Goal: Answer question/provide support

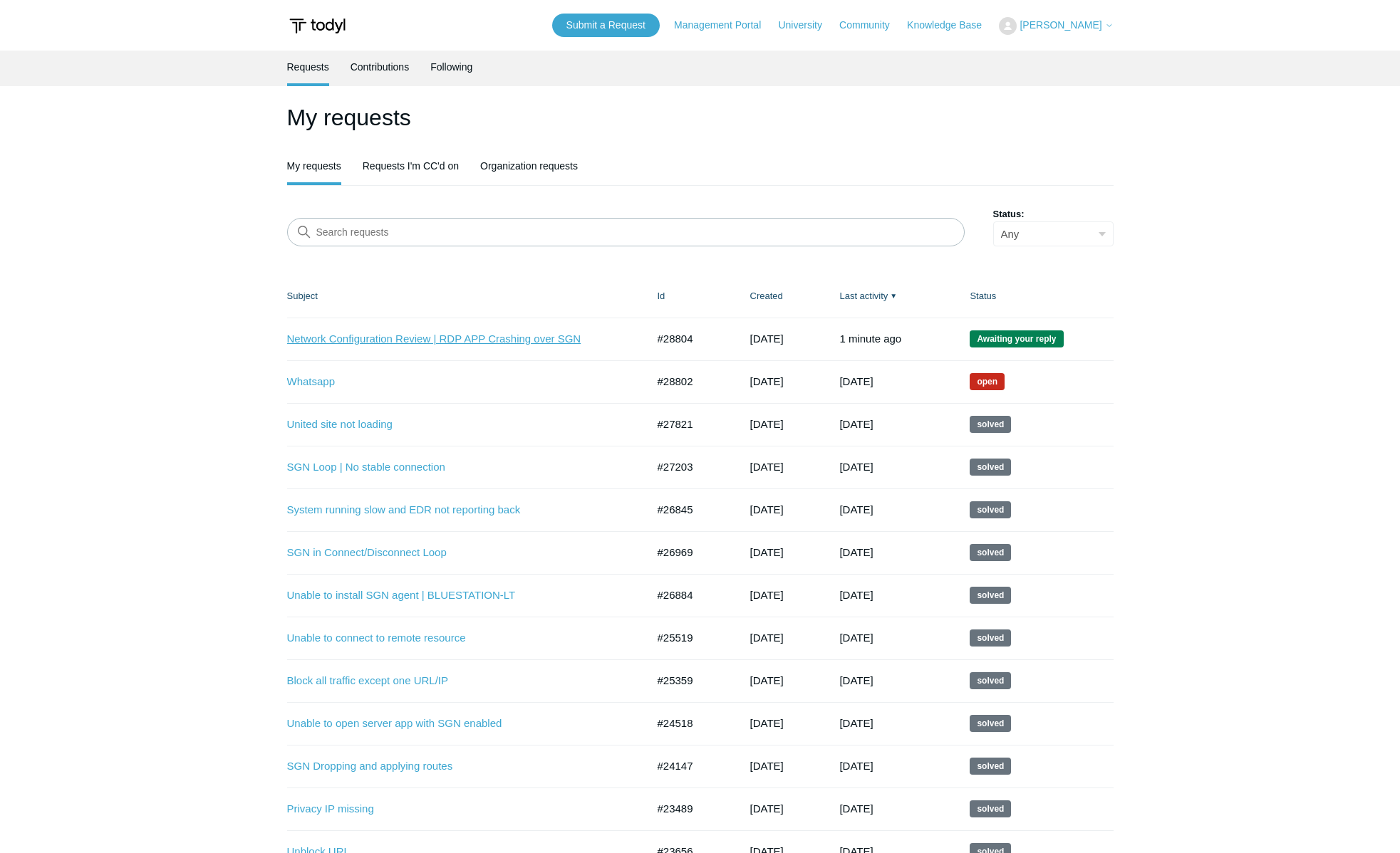
click at [342, 340] on link "Network Configuration Review | RDP APP Crashing over SGN" at bounding box center [456, 339] width 338 height 17
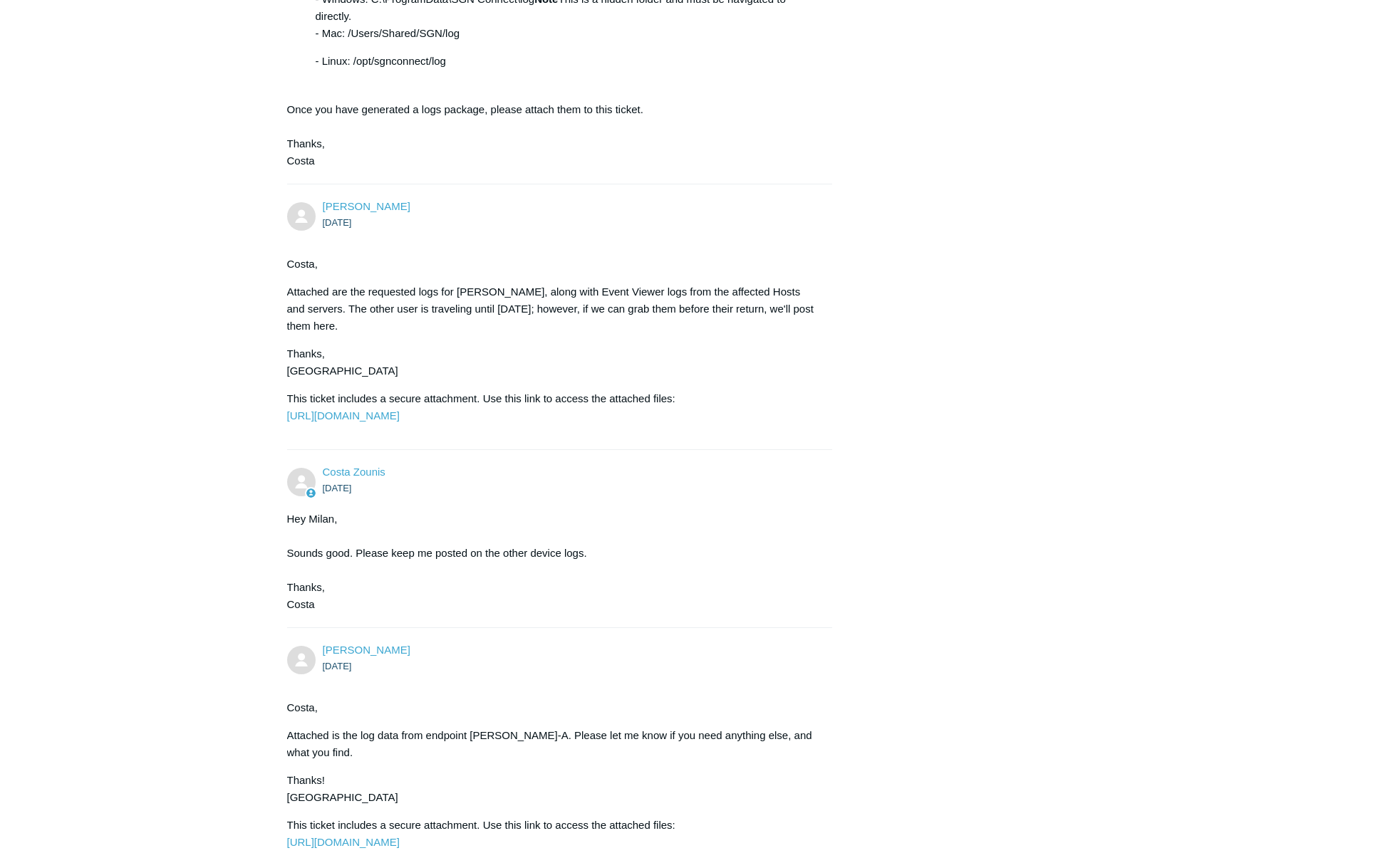
scroll to position [4786, 0]
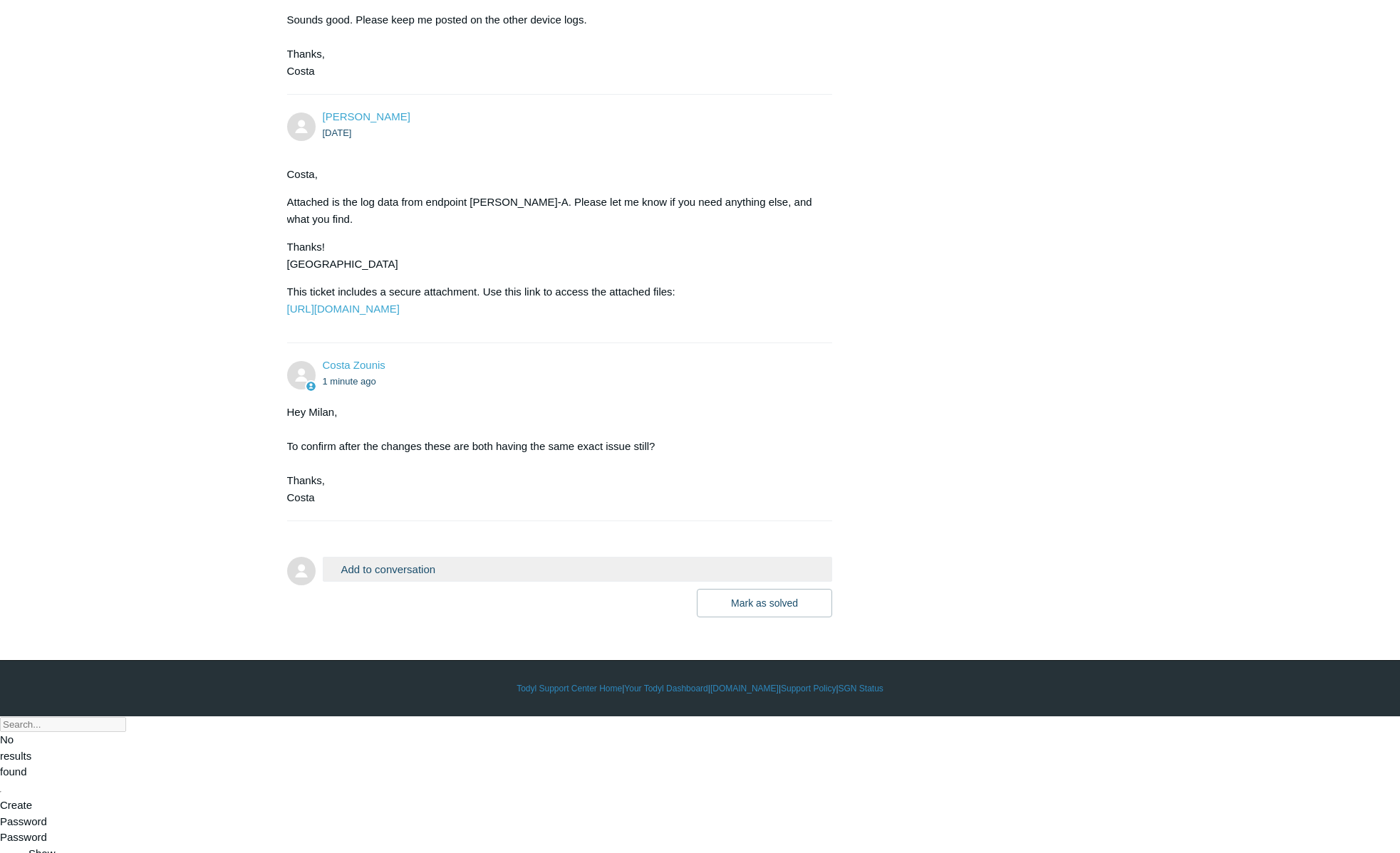
click at [389, 582] on button "Add to conversation" at bounding box center [578, 569] width 510 height 25
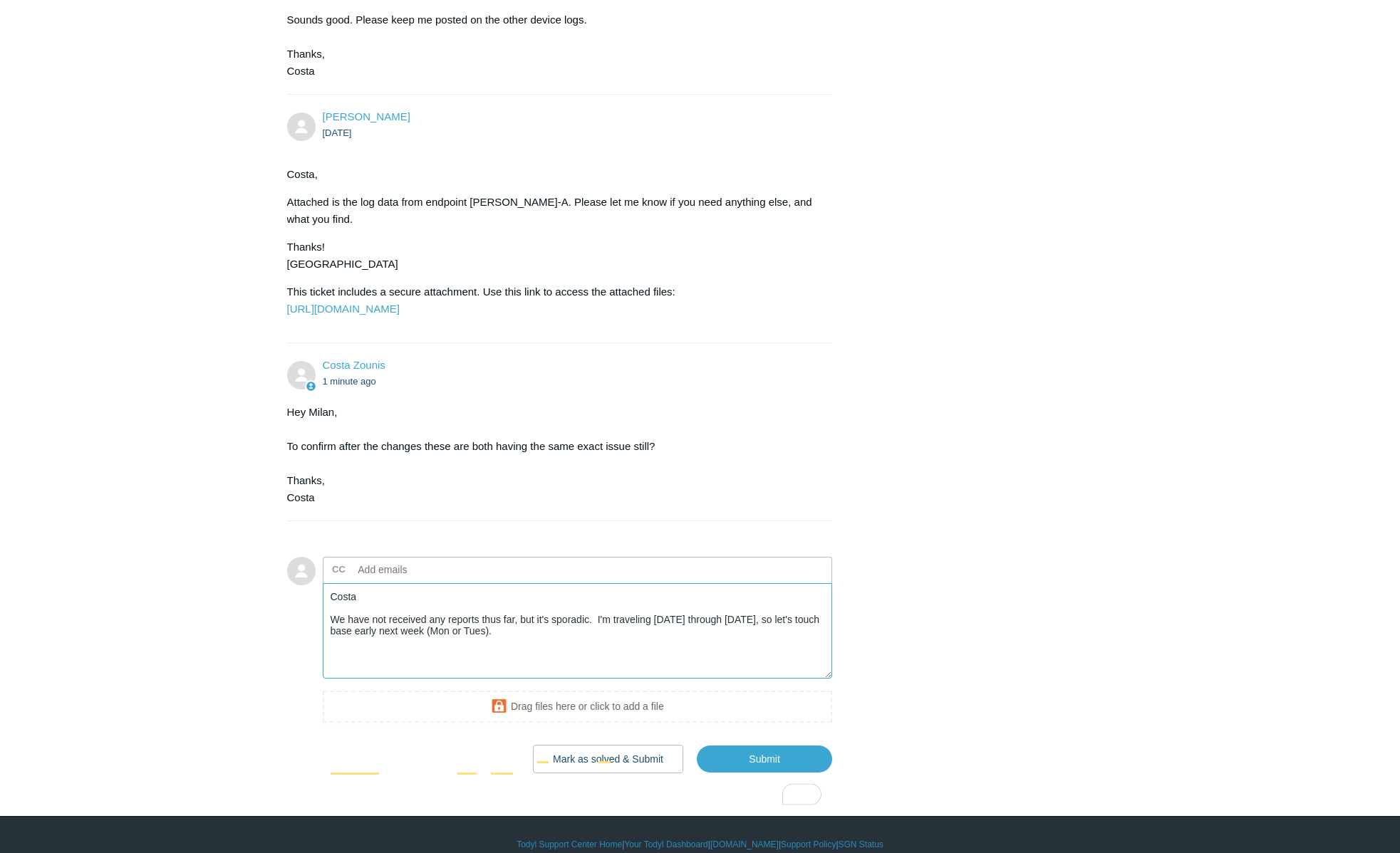
click at [543, 679] on textarea "Costa We have not received any reports thus far, but it's sporadic. I'm traveli…" at bounding box center [578, 631] width 510 height 96
click at [382, 679] on textarea "Costa We have not received any reports thus far, but it's sporadic. I'm traveli…" at bounding box center [578, 631] width 510 height 96
click at [582, 679] on textarea "Costa We have not received any reports thus far, but it's sporadic. I'm traveli…" at bounding box center [578, 631] width 510 height 96
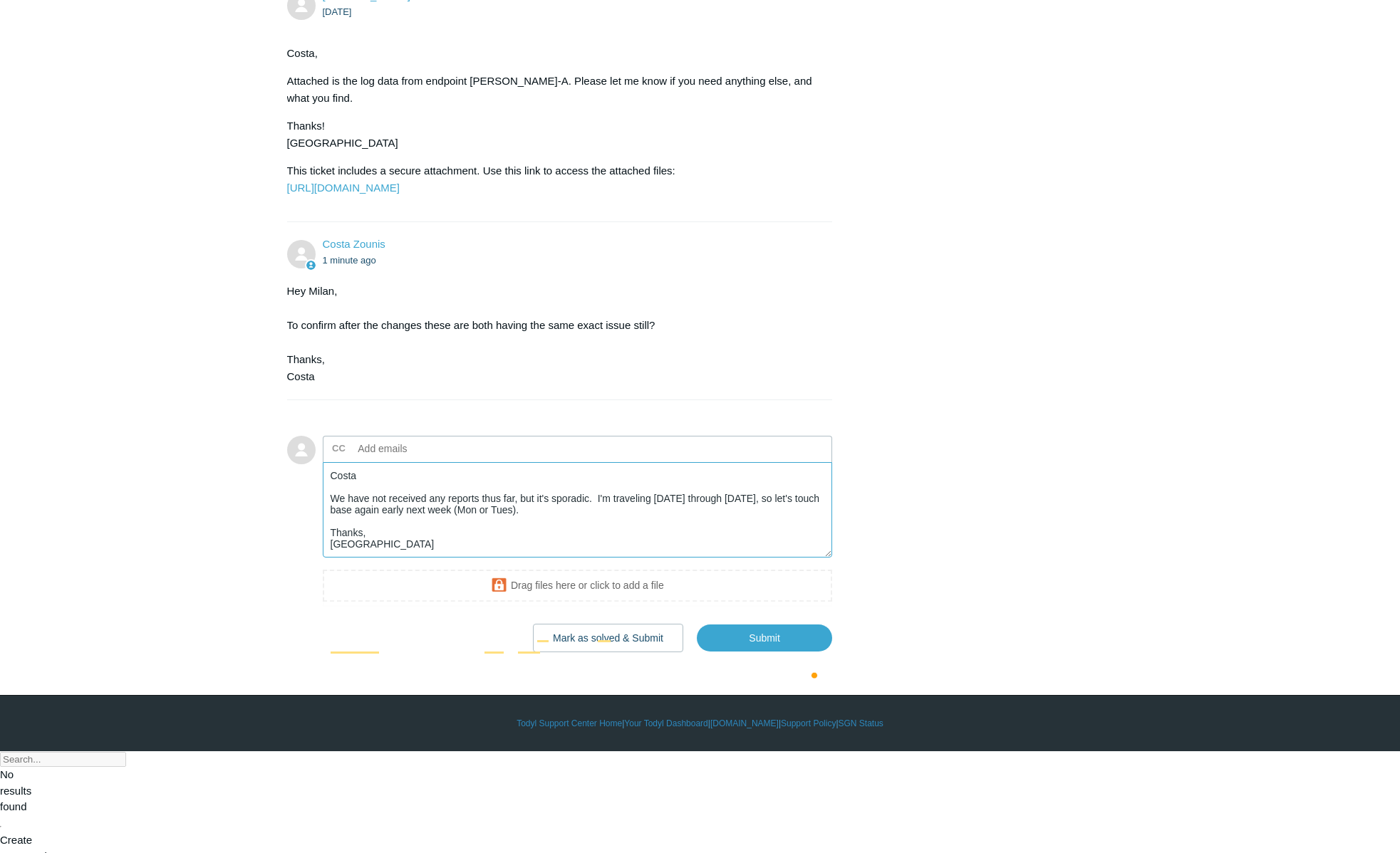
scroll to position [4942, 0]
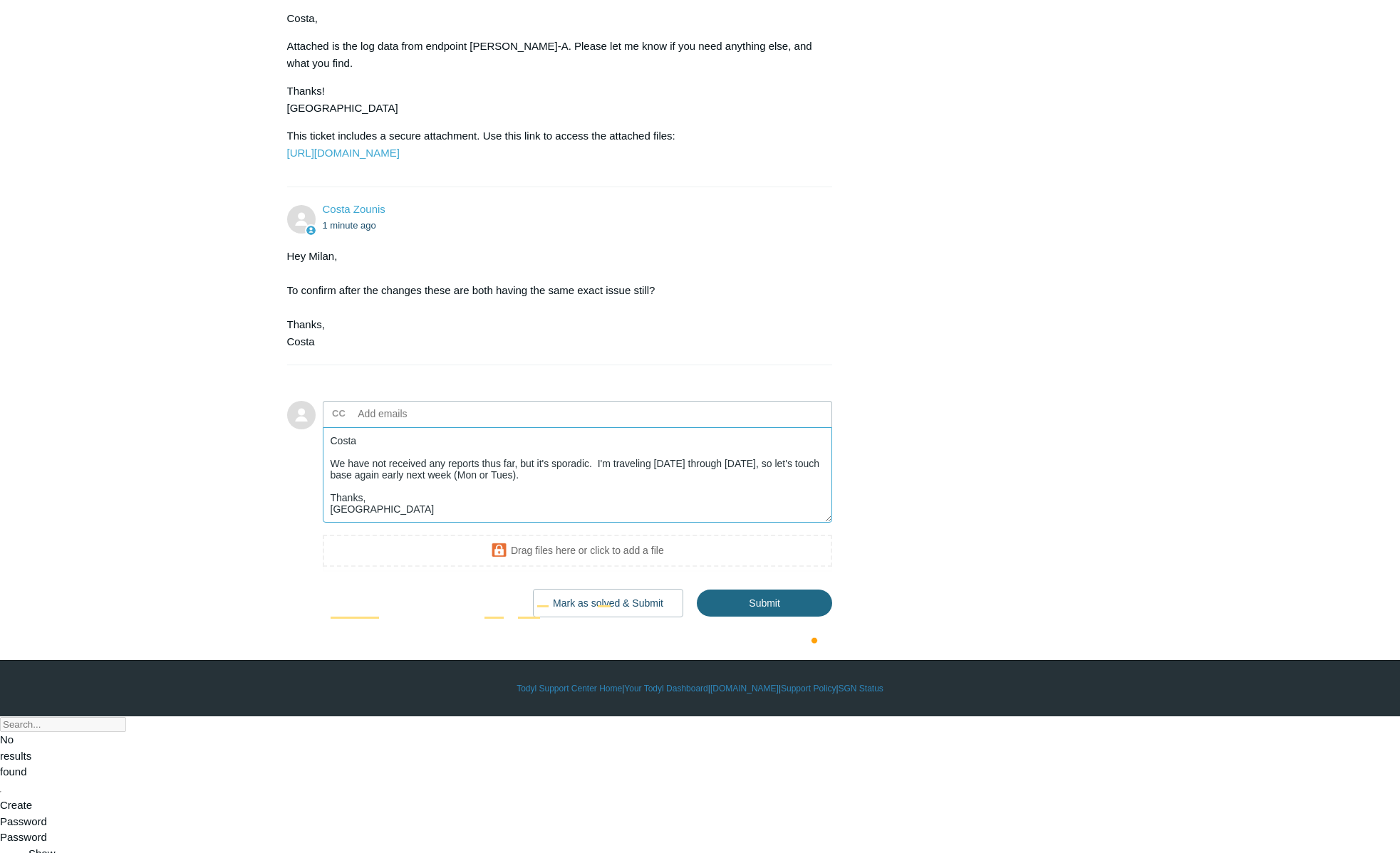
type textarea "Costa We have not received any reports thus far, but it's sporadic. I'm traveli…"
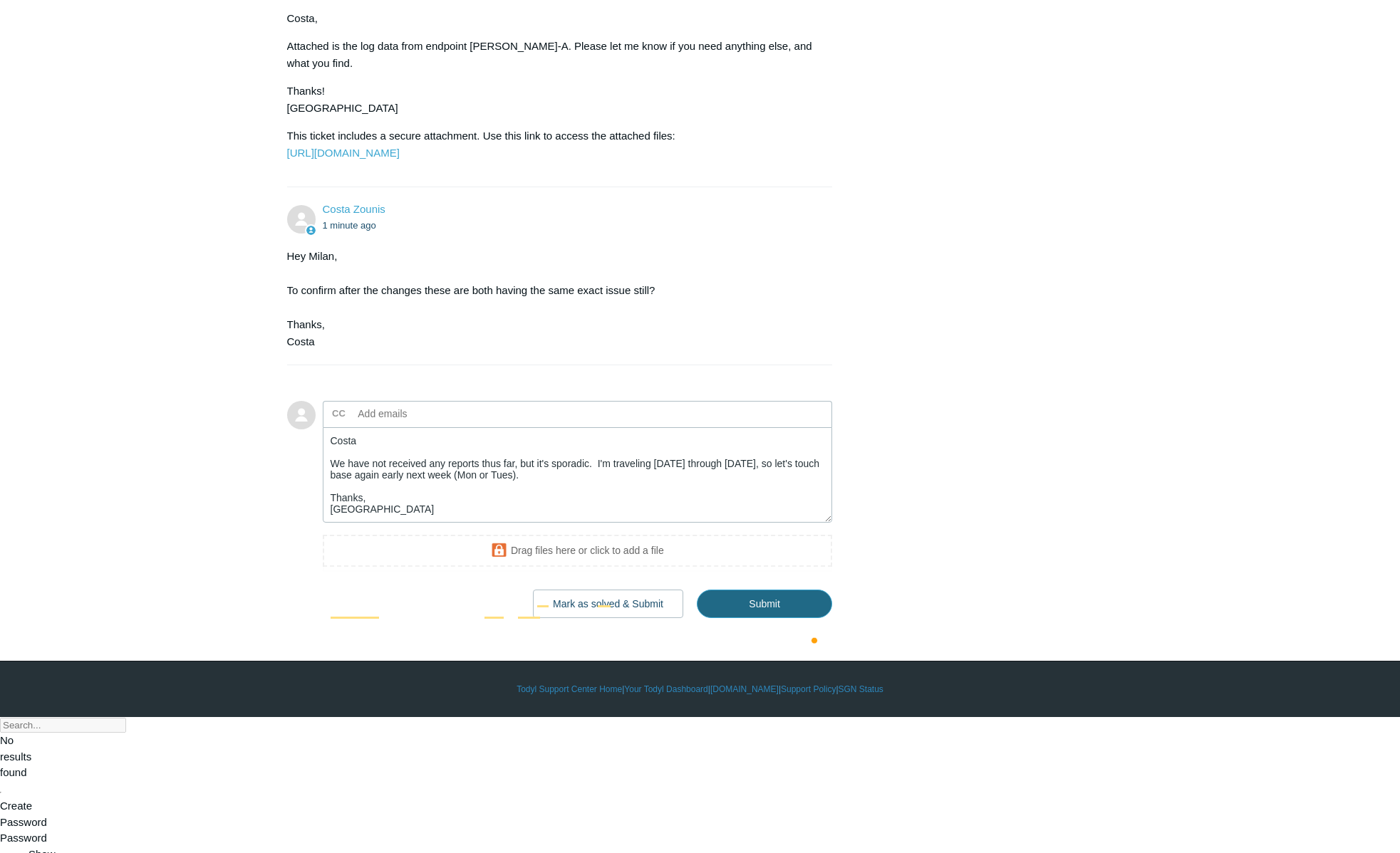
click at [774, 618] on input "Submit" at bounding box center [764, 604] width 136 height 28
